Goal: Task Accomplishment & Management: Use online tool/utility

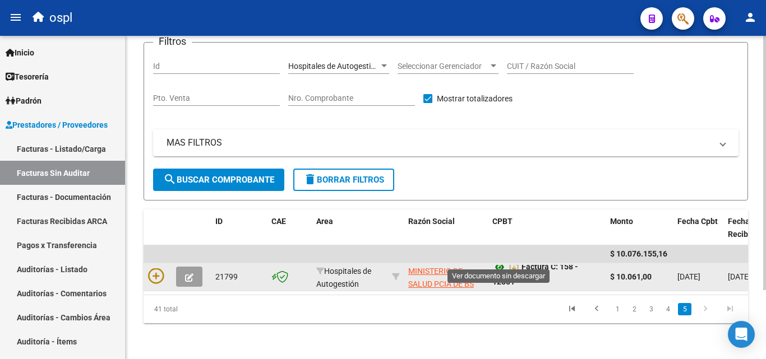
click at [498, 261] on icon at bounding box center [499, 267] width 15 height 13
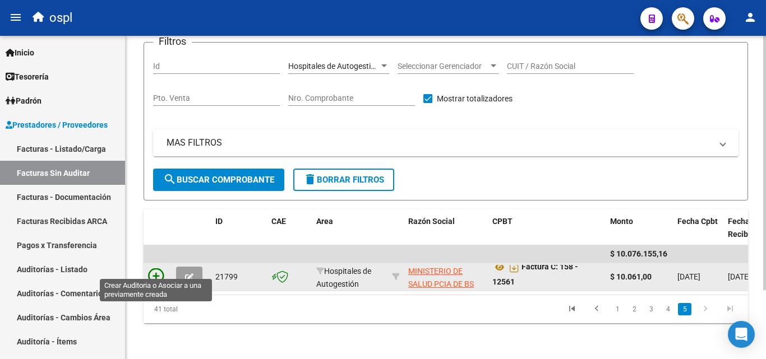
click at [158, 268] on icon at bounding box center [156, 276] width 16 height 16
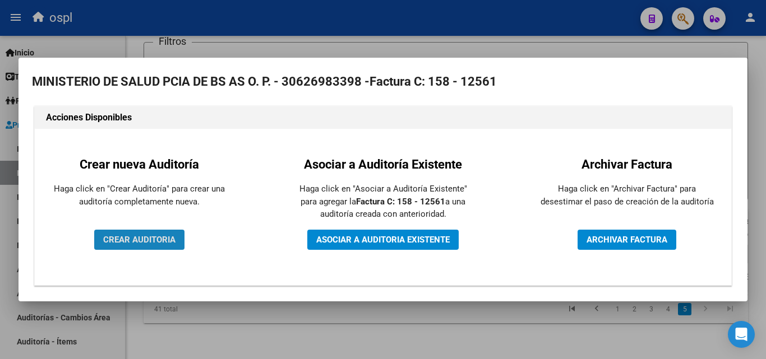
click at [133, 235] on span "CREAR AUDITORIA" at bounding box center [139, 240] width 72 height 10
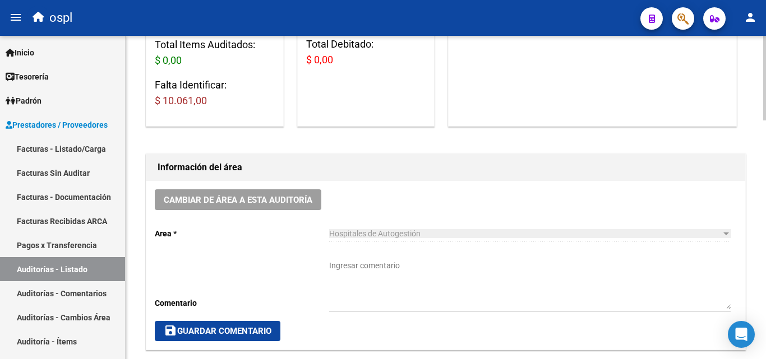
scroll to position [224, 0]
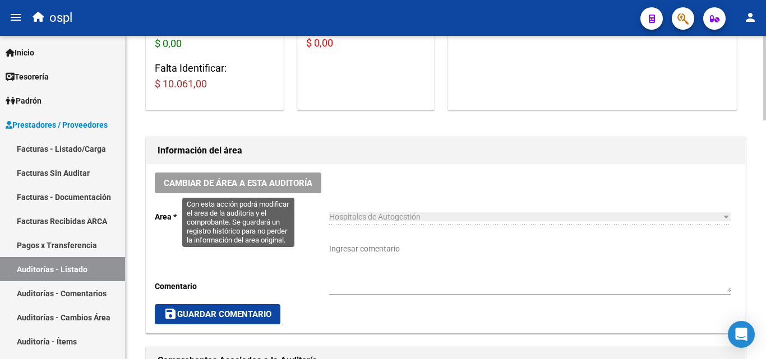
click at [302, 183] on span "Cambiar de área a esta auditoría" at bounding box center [238, 183] width 149 height 10
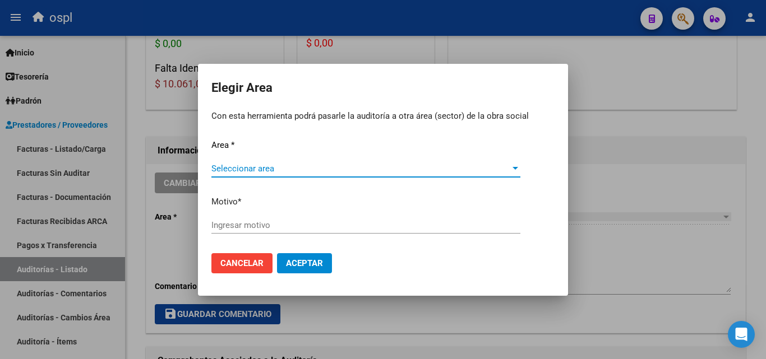
click at [284, 168] on span "Seleccionar area" at bounding box center [360, 169] width 299 height 10
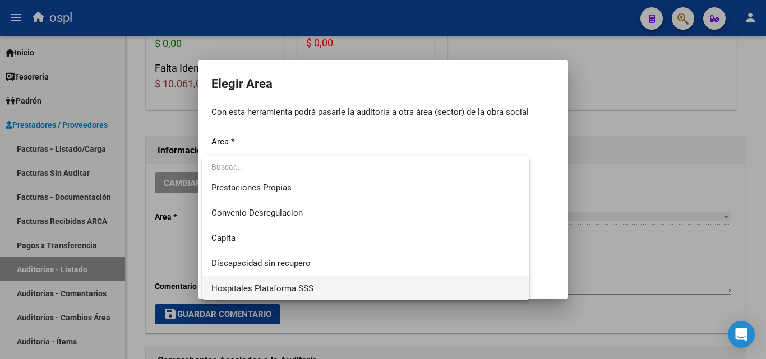
scroll to position [112, 0]
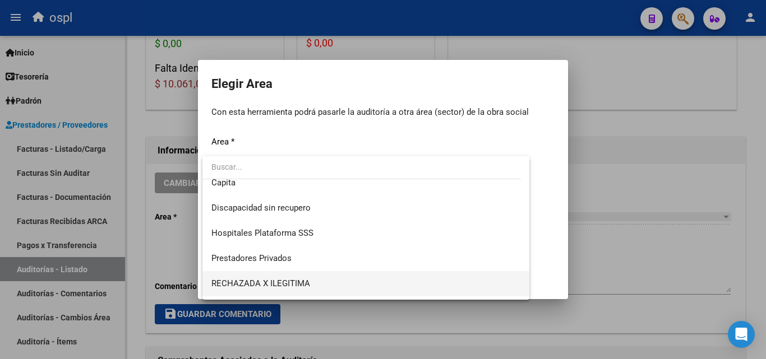
drag, startPoint x: 339, startPoint y: 278, endPoint x: 320, endPoint y: 267, distance: 21.3
click at [338, 277] on span "RECHAZADA X ILEGITIMA" at bounding box center [365, 283] width 309 height 25
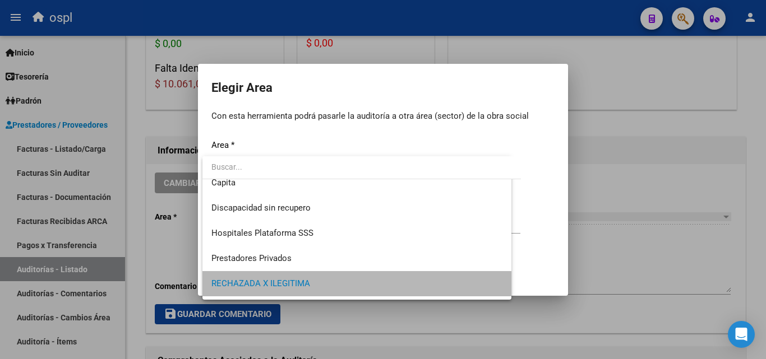
scroll to position [107, 0]
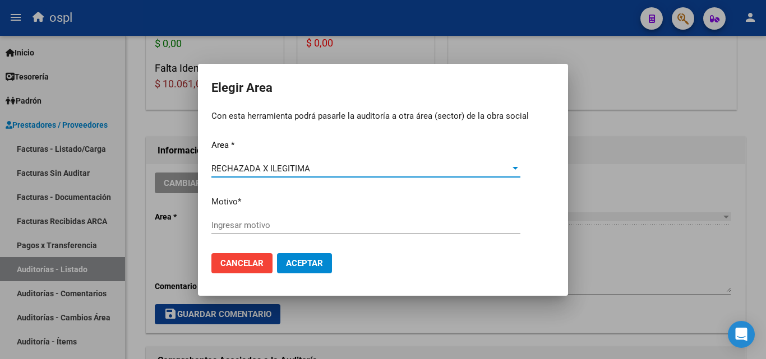
click at [256, 223] on input "Ingresar motivo" at bounding box center [365, 225] width 309 height 10
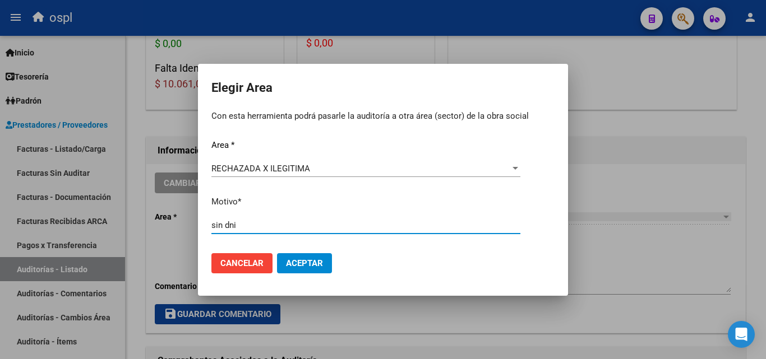
type input "sin dni"
click at [288, 263] on span "Aceptar" at bounding box center [304, 263] width 37 height 10
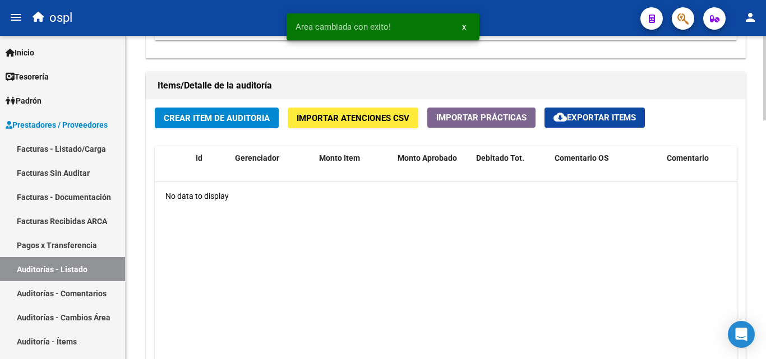
scroll to position [841, 0]
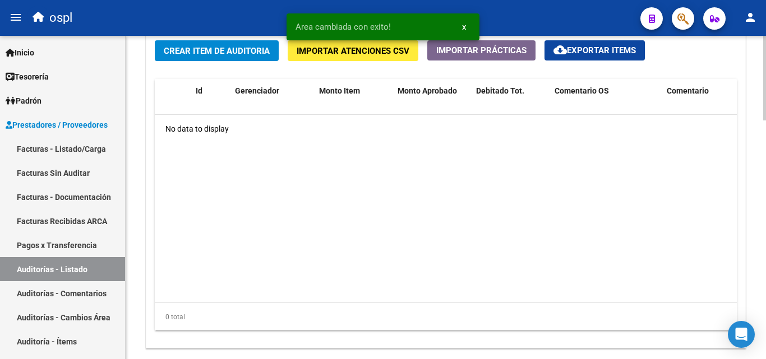
click at [172, 48] on span "Crear Item de Auditoria" at bounding box center [217, 51] width 106 height 10
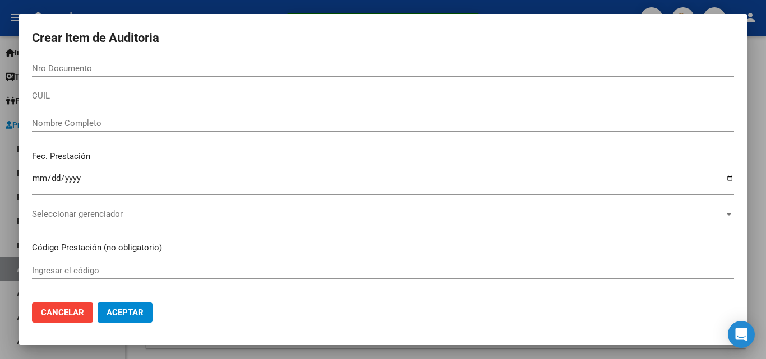
click at [88, 129] on div "Nombre Completo" at bounding box center [383, 123] width 702 height 17
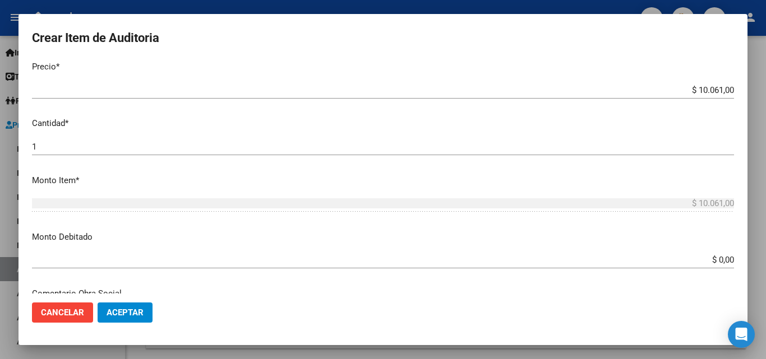
scroll to position [280, 0]
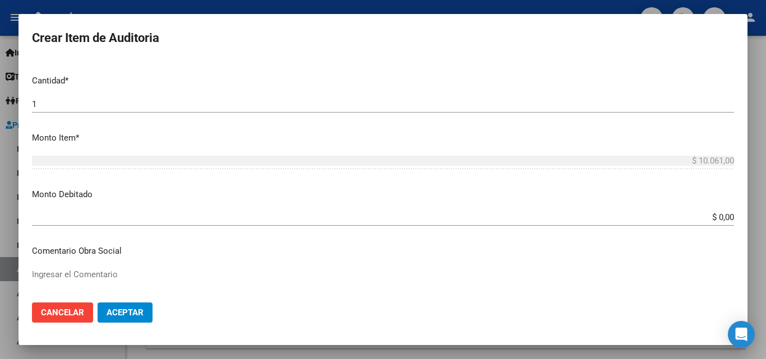
type input "todos"
drag, startPoint x: 704, startPoint y: 215, endPoint x: 740, endPoint y: 216, distance: 35.9
click at [740, 216] on mat-dialog-content "Nro Documento CUIL todos Nombre Completo Fec. Prestación Ingresar la fecha Sele…" at bounding box center [382, 177] width 729 height 234
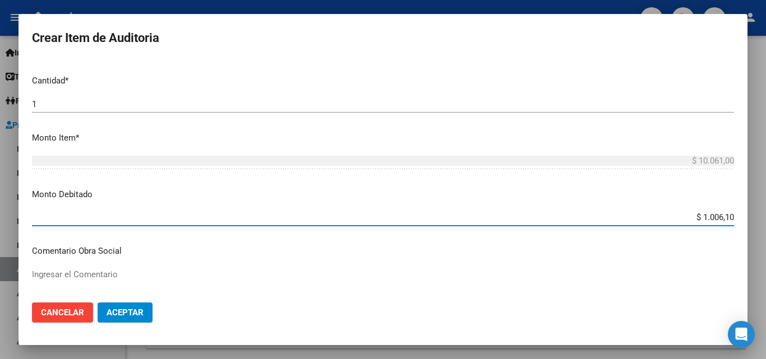
type input "$ 10.061,00"
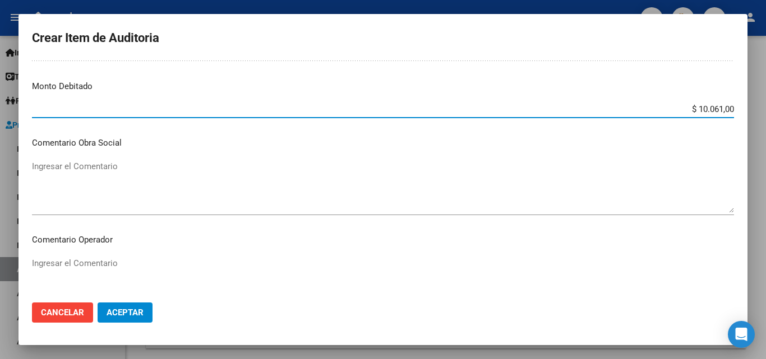
scroll to position [392, 0]
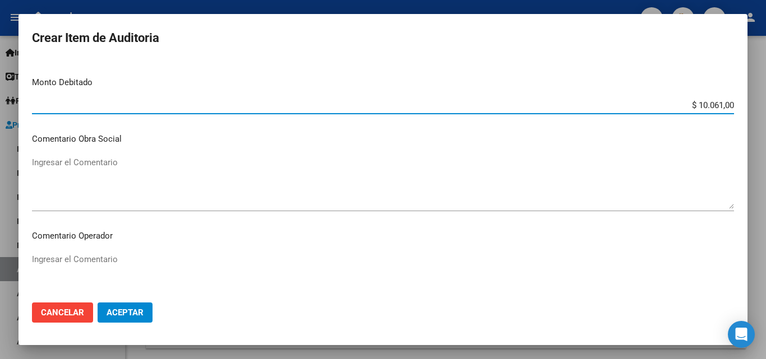
click at [189, 260] on textarea "Ingresar el Comentario" at bounding box center [383, 279] width 702 height 53
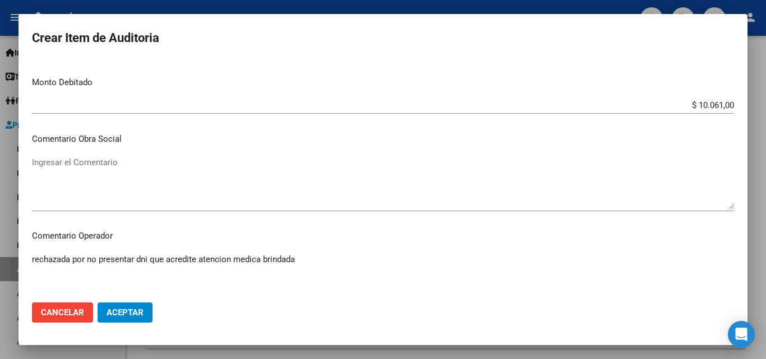
click at [209, 257] on textarea "rechazada por no presentar dni que acredite atencion medica brindada" at bounding box center [383, 279] width 702 height 53
type textarea "rechazada por no presentar dni que acredite atención medica brindada"
click at [135, 313] on span "Aceptar" at bounding box center [125, 313] width 37 height 10
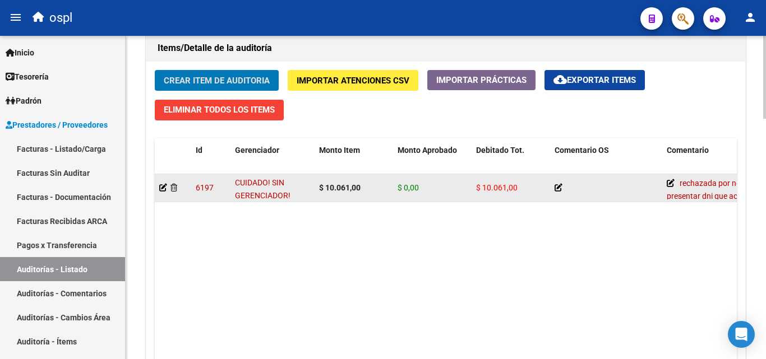
scroll to position [604, 0]
